Goal: Find specific page/section: Find specific page/section

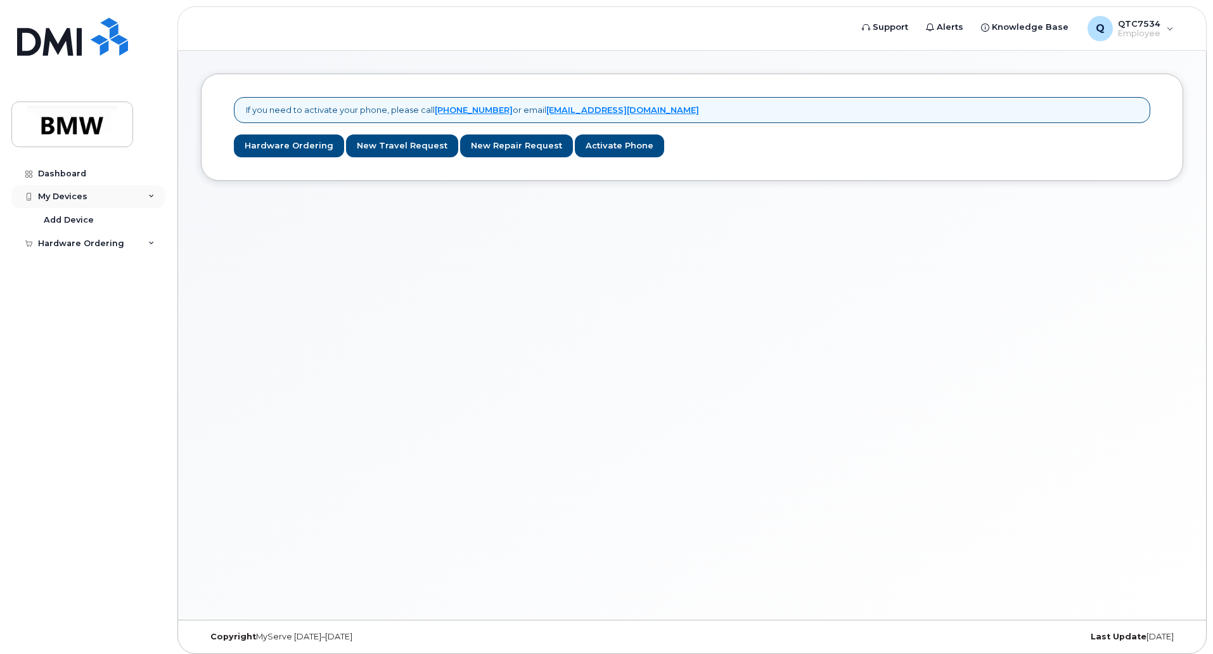
click at [145, 197] on div "My Devices" at bounding box center [87, 196] width 153 height 23
click at [141, 223] on div "Hardware Ordering" at bounding box center [87, 219] width 153 height 23
click at [148, 194] on icon at bounding box center [151, 196] width 6 height 6
click at [98, 198] on div "My Devices" at bounding box center [87, 196] width 153 height 23
click at [83, 168] on link "Dashboard" at bounding box center [87, 173] width 153 height 23
